Goal: Task Accomplishment & Management: Manage account settings

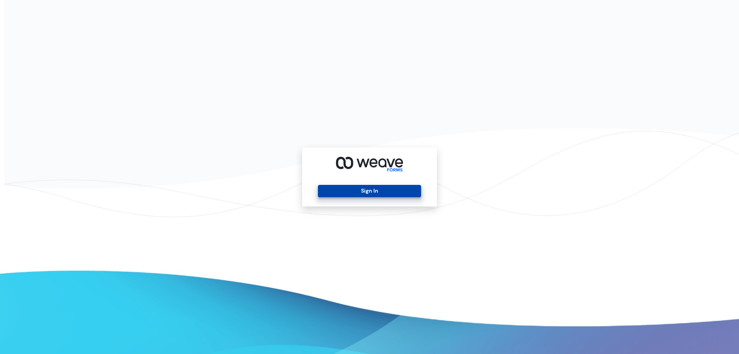
click at [386, 186] on button "Sign In" at bounding box center [369, 191] width 103 height 12
